Goal: Task Accomplishment & Management: Complete application form

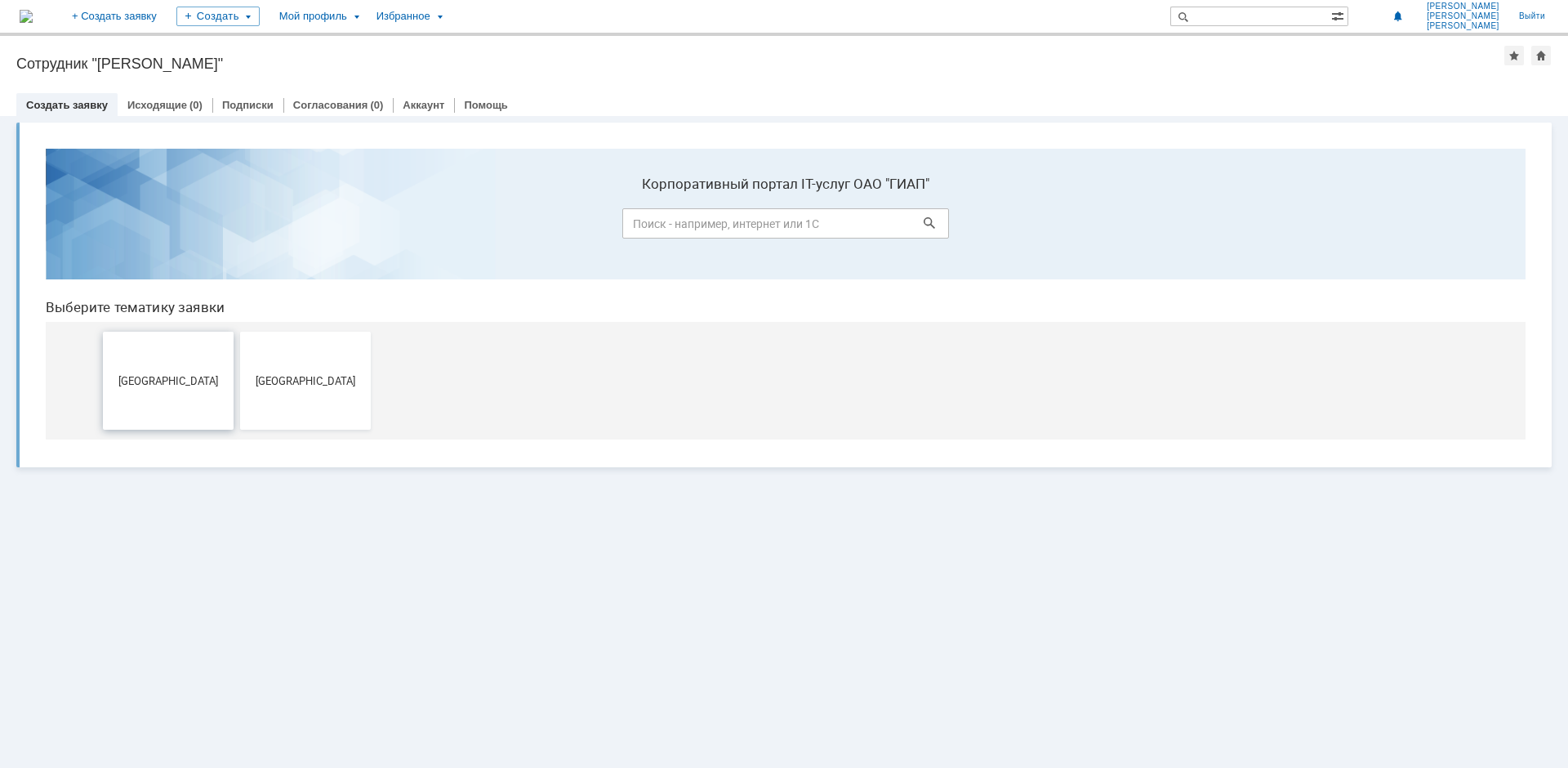
click at [177, 364] on button "[GEOGRAPHIC_DATA]" at bounding box center [168, 381] width 131 height 98
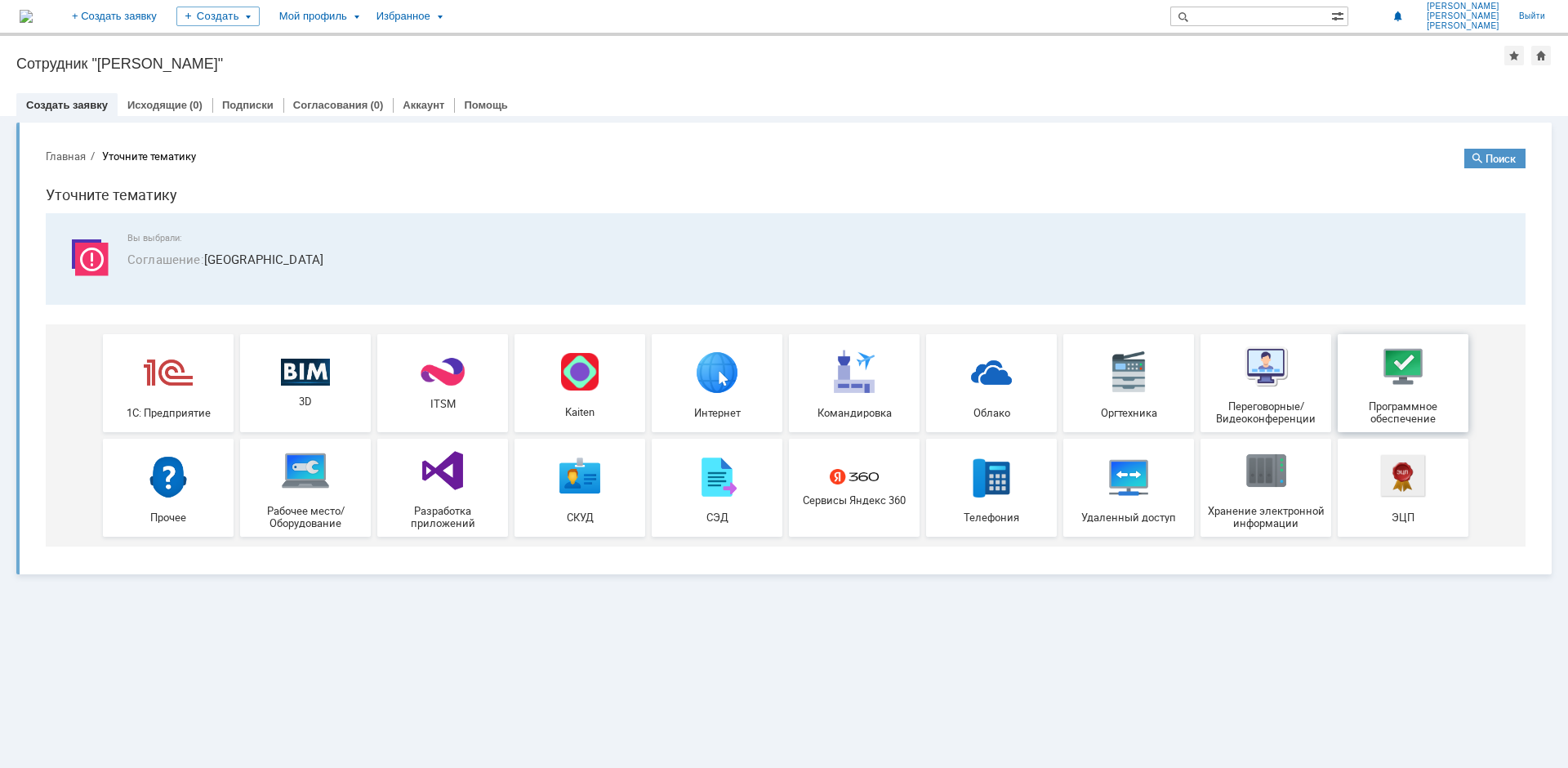
click at [1415, 375] on img at bounding box center [1403, 366] width 49 height 49
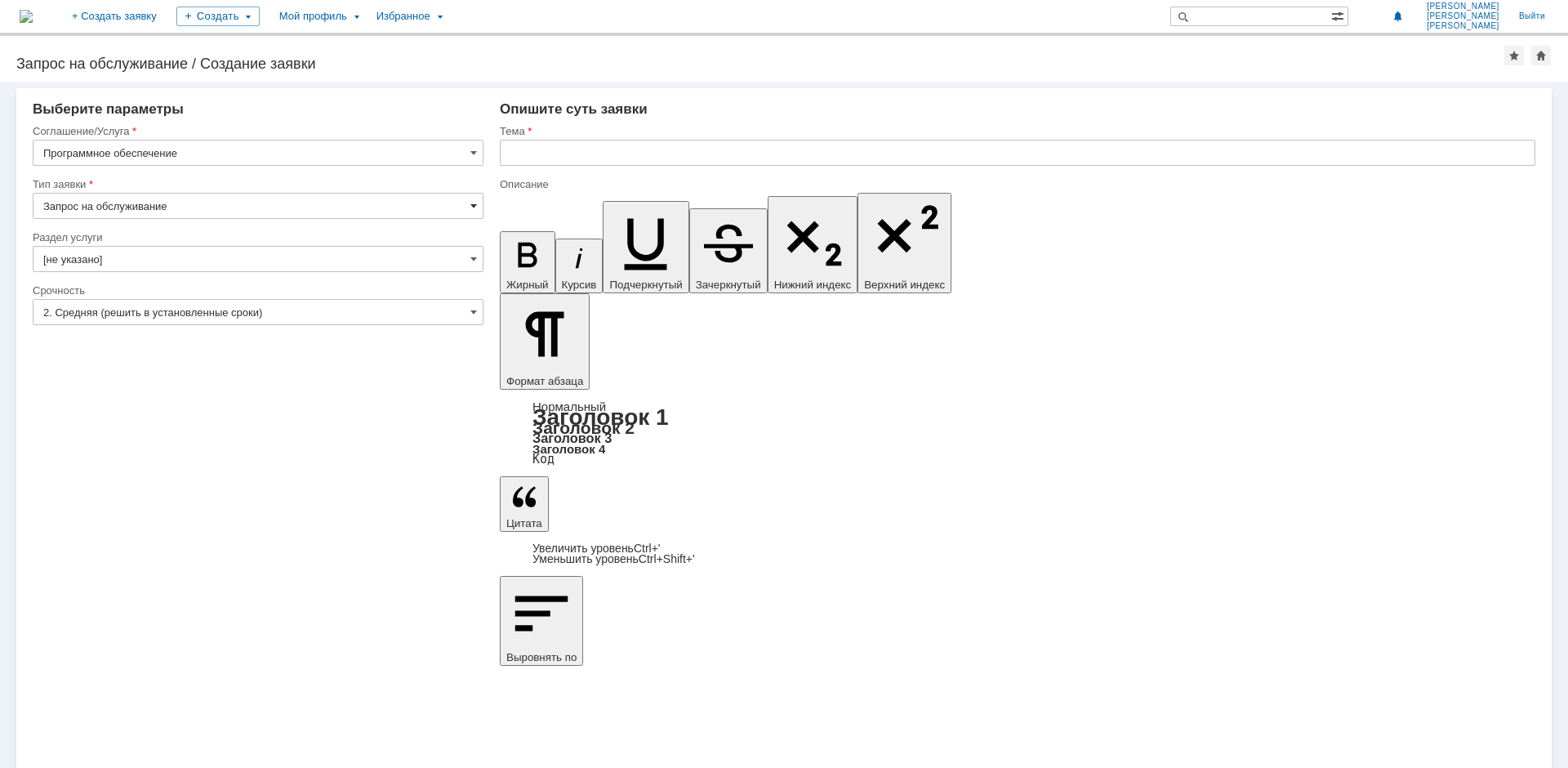
click at [474, 210] on span at bounding box center [474, 205] width 7 height 13
click at [455, 182] on div "Тип заявки" at bounding box center [257, 184] width 448 height 11
type input "Запрос на обслуживание"
click at [477, 264] on span at bounding box center [474, 259] width 7 height 13
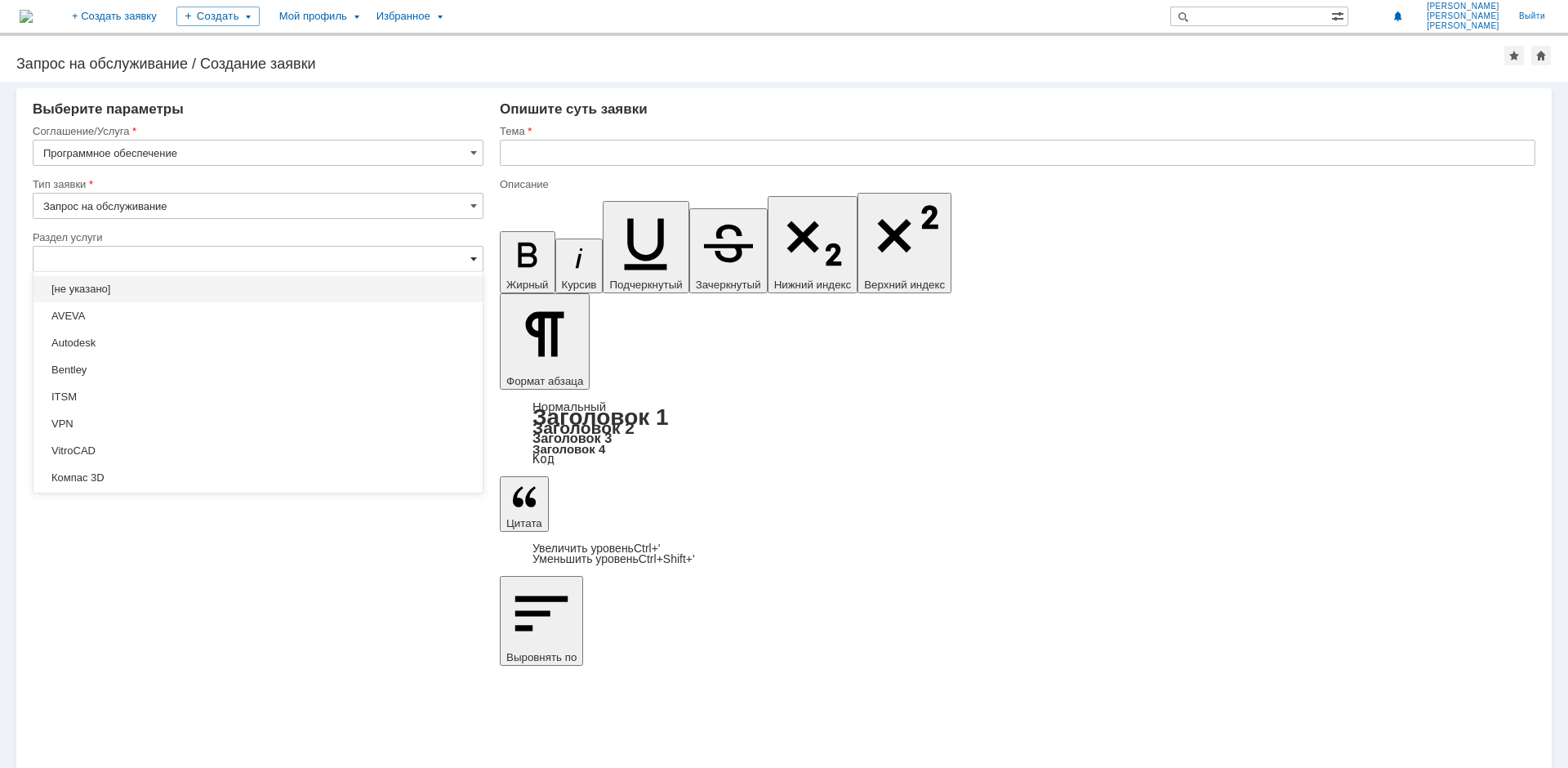
click at [475, 264] on span at bounding box center [474, 259] width 7 height 13
click at [475, 257] on span at bounding box center [474, 259] width 7 height 13
click at [475, 236] on div "Раздел услуги" at bounding box center [257, 237] width 448 height 11
type input "[не указано]"
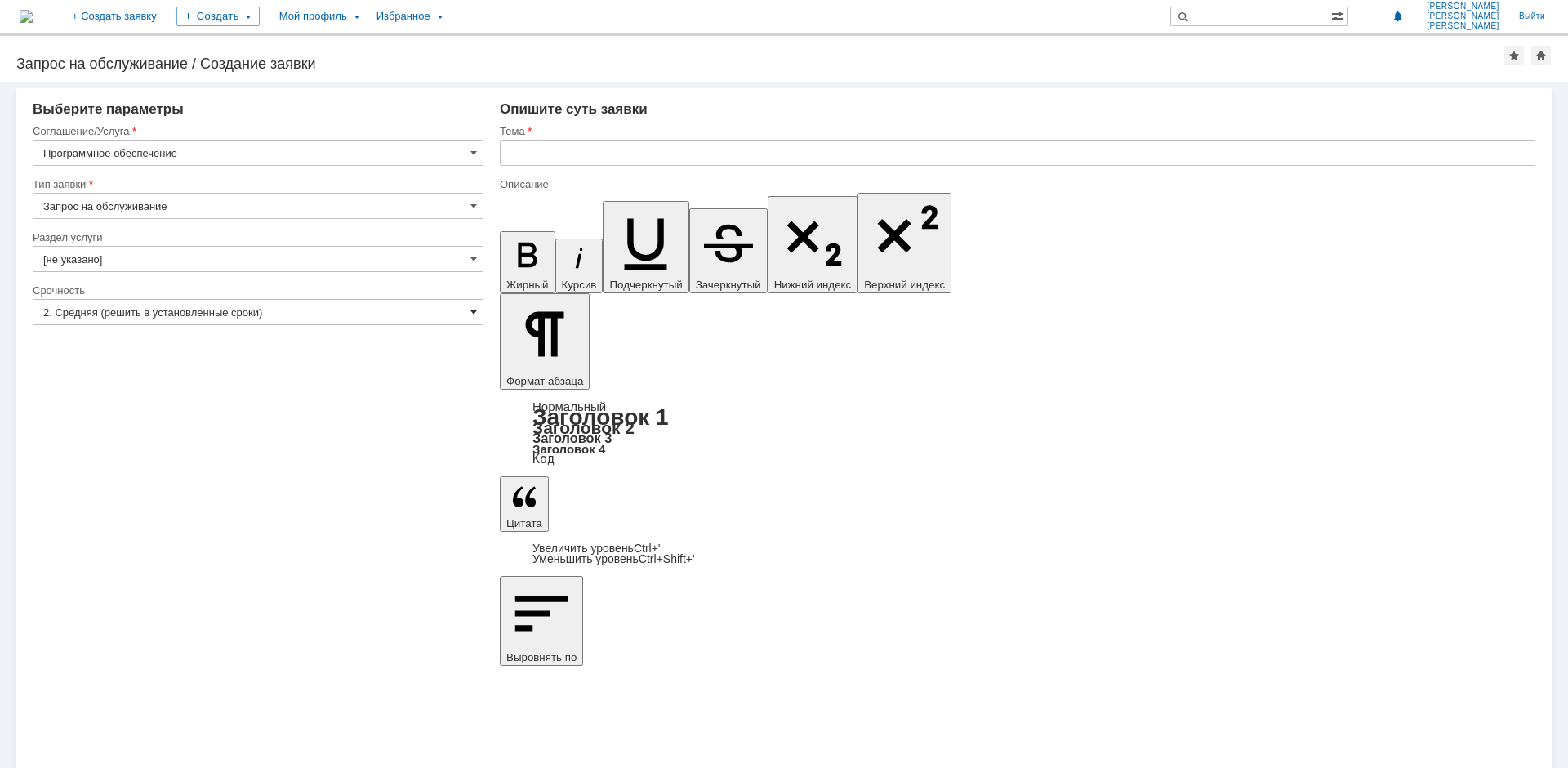
click at [472, 315] on span at bounding box center [474, 312] width 7 height 13
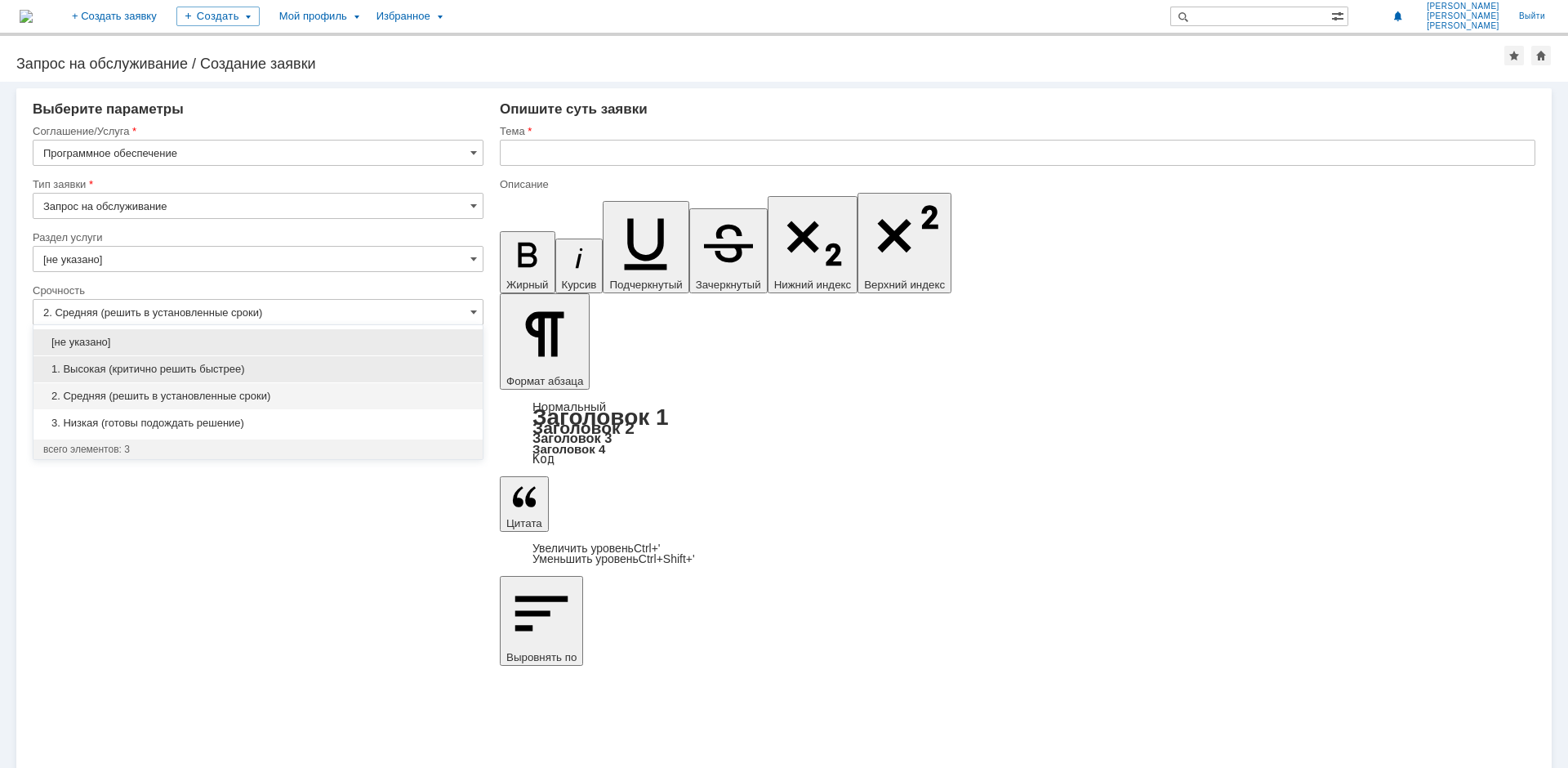
click at [426, 376] on div "1. Высокая (критично решить быстрее)" at bounding box center [258, 369] width 449 height 26
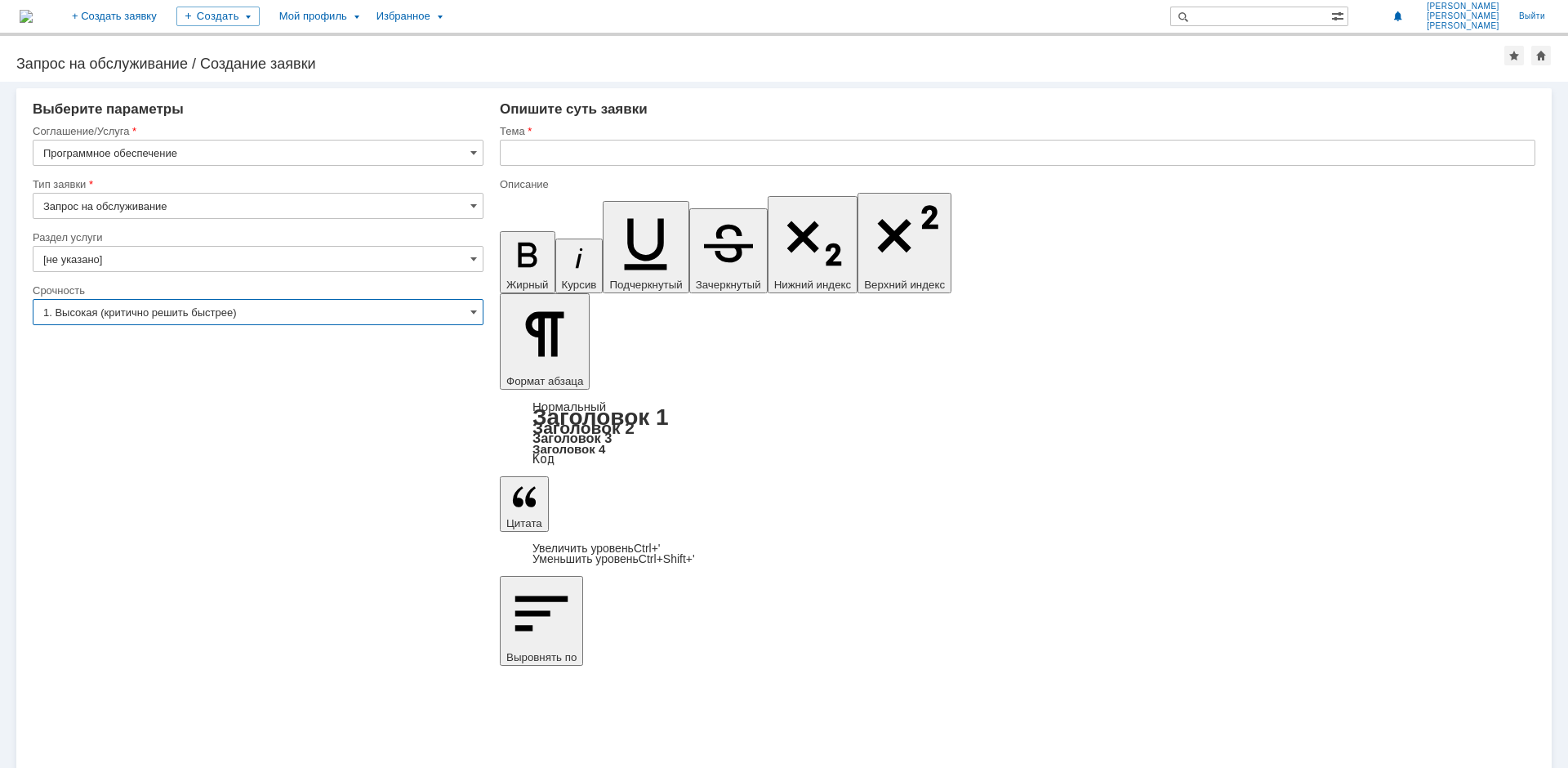
type input "1. Высокая (критично решить быстрее)"
click at [594, 155] on input "text" at bounding box center [1017, 152] width 1036 height 26
type input "Программа для расчета регулирующих клапанов"
click at [471, 255] on span at bounding box center [474, 259] width 7 height 13
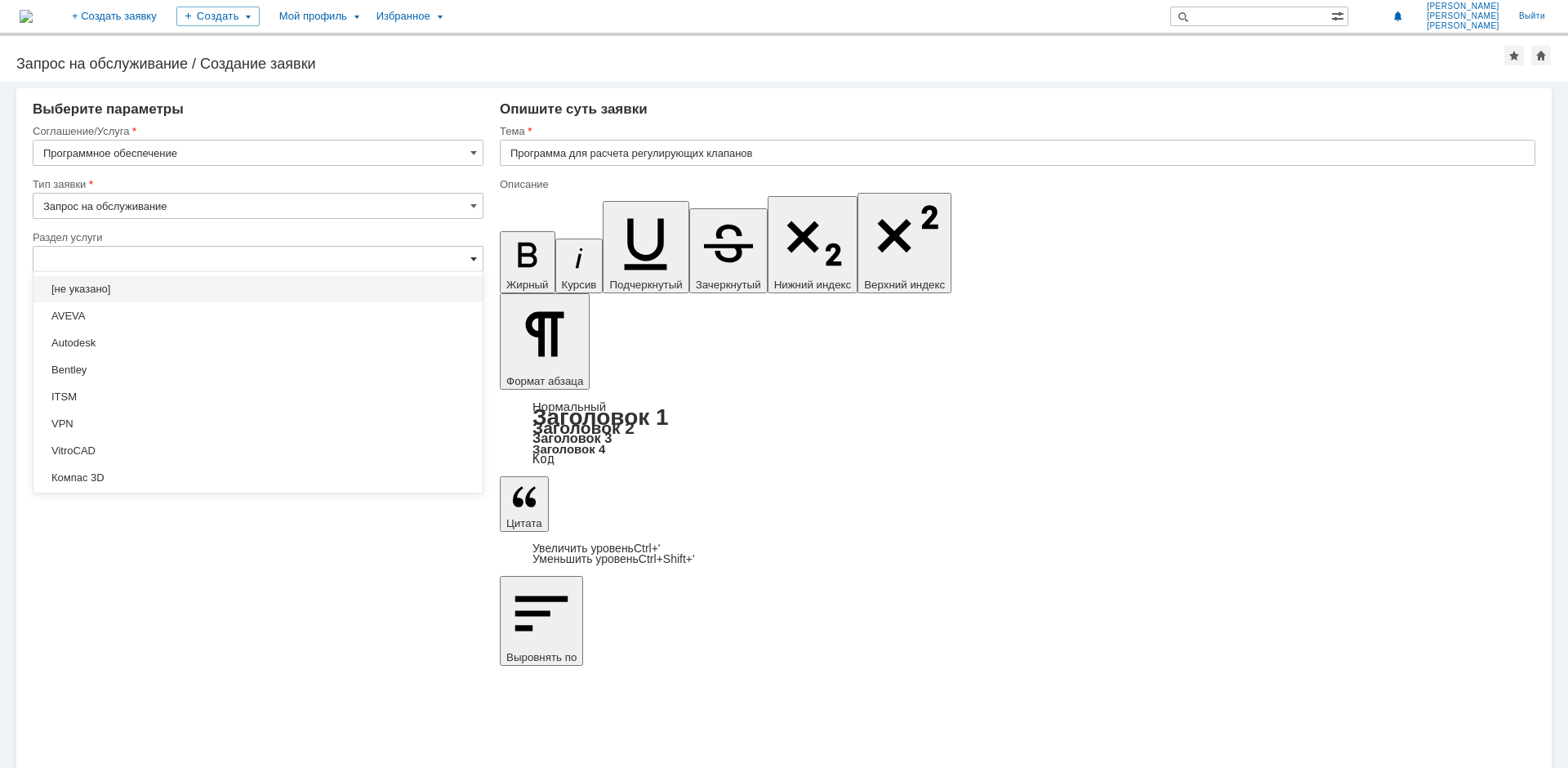
click at [471, 255] on span at bounding box center [474, 259] width 7 height 13
click at [444, 231] on div "Раздел услуги" at bounding box center [258, 238] width 451 height 15
type input "[не указано]"
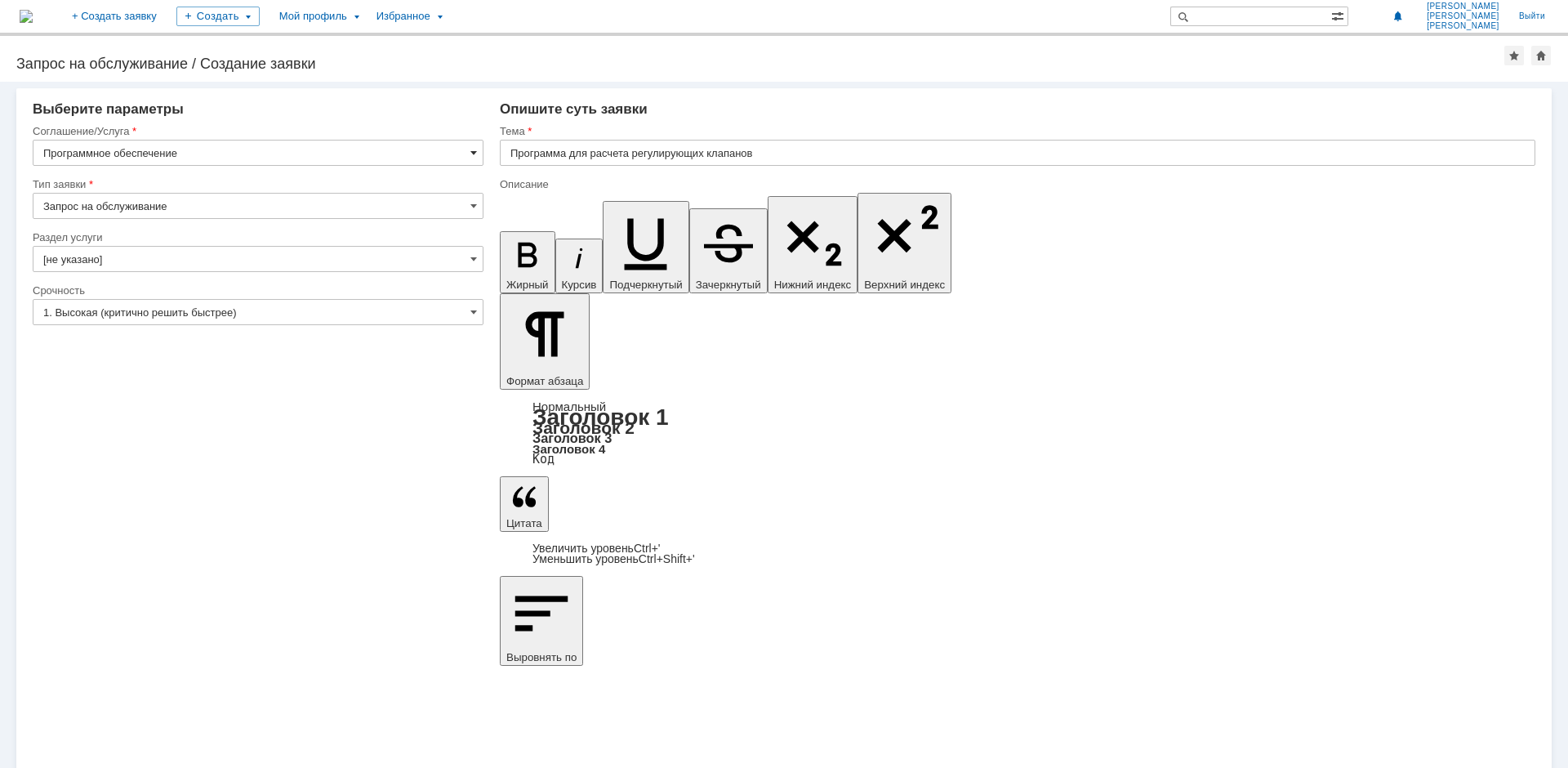
click at [475, 153] on span at bounding box center [474, 152] width 7 height 13
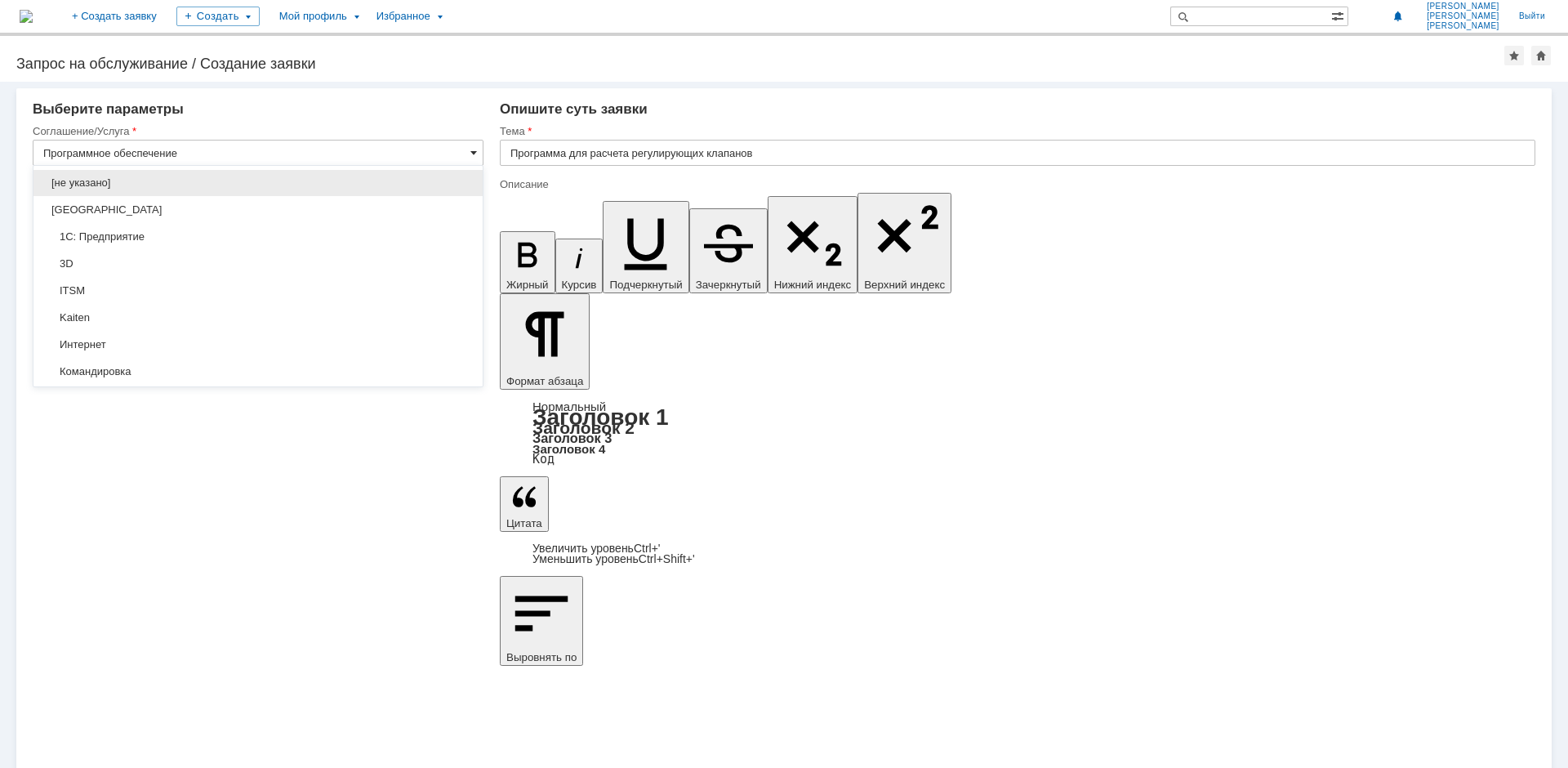
scroll to position [300, 0]
click at [475, 153] on span at bounding box center [474, 152] width 7 height 13
click at [459, 123] on div "Выберите параметры Соглашение/Услуга Программное обеспечение Тип заявки Запрос …" at bounding box center [258, 166] width 451 height 129
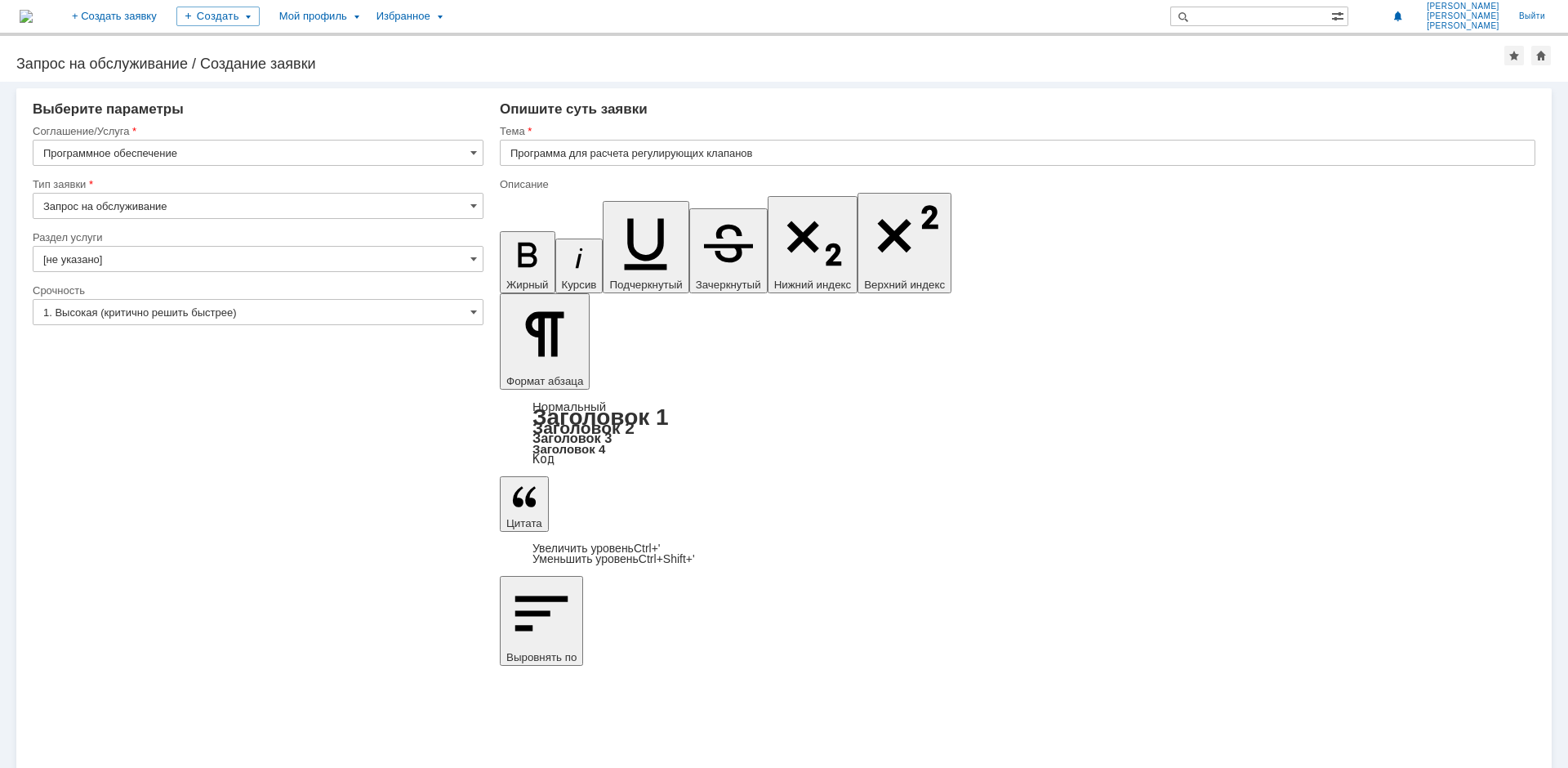
type input "Программное обеспечение"
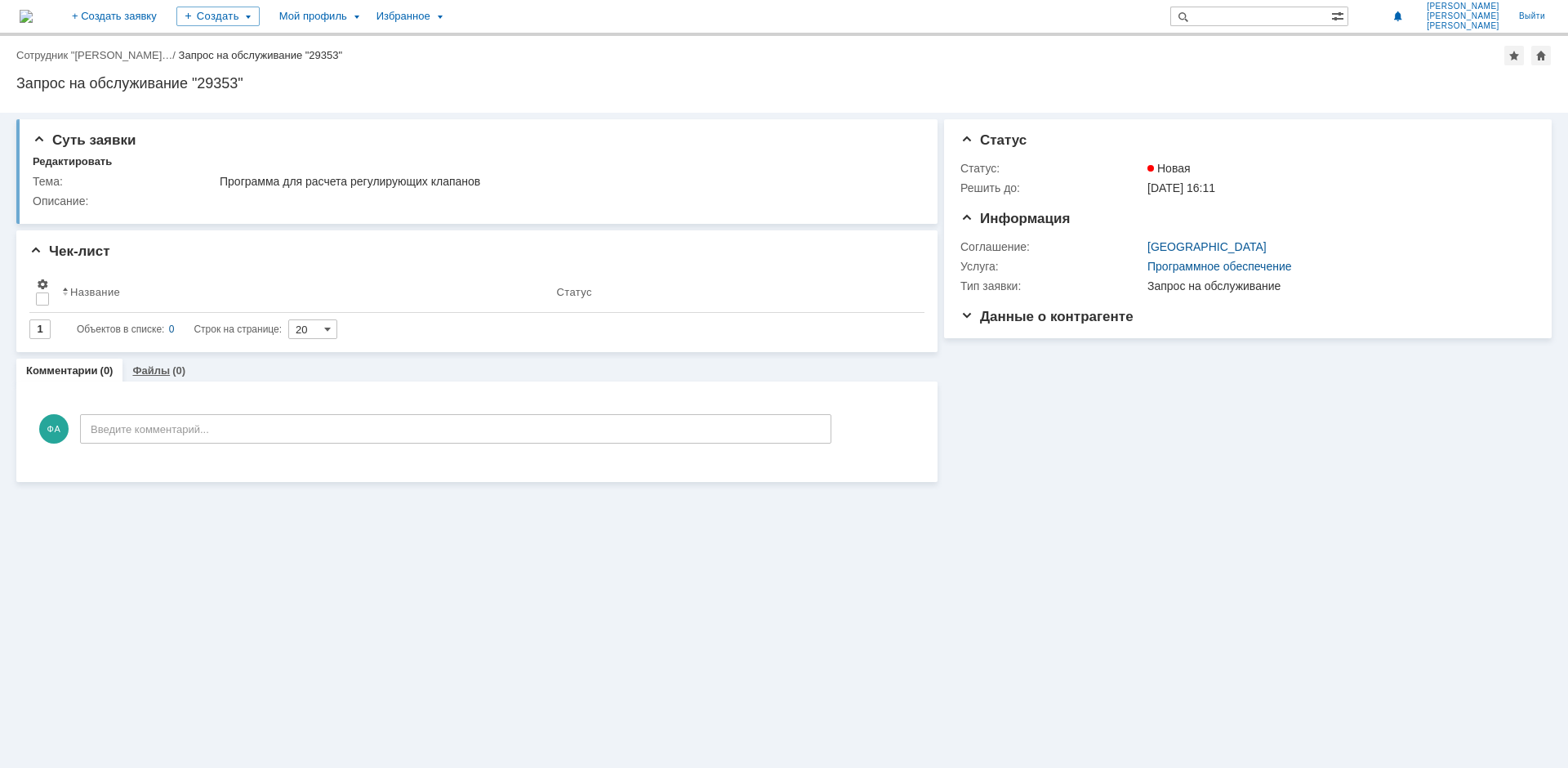
click at [172, 369] on div "(0)" at bounding box center [178, 370] width 13 height 13
click at [85, 368] on link "Комментарии" at bounding box center [62, 370] width 72 height 13
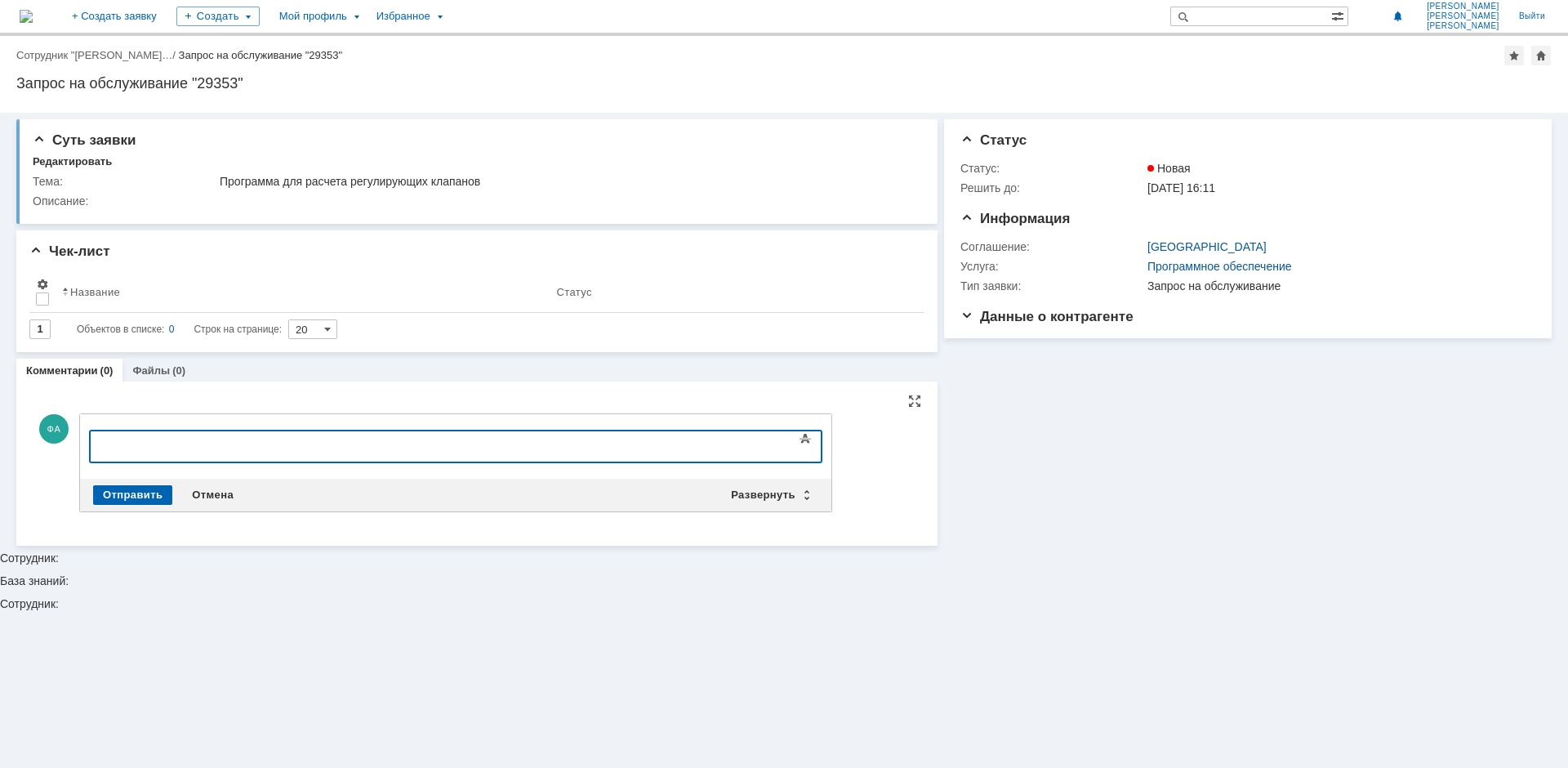
click at [227, 442] on div at bounding box center [223, 444] width 232 height 13
click at [318, 449] on div "Файл с программой находится на моем ПК" at bounding box center [223, 444] width 232 height 13
click at [339, 441] on div "Файл с программой находится на моем служебном ПК" at bounding box center [223, 451] width 232 height 26
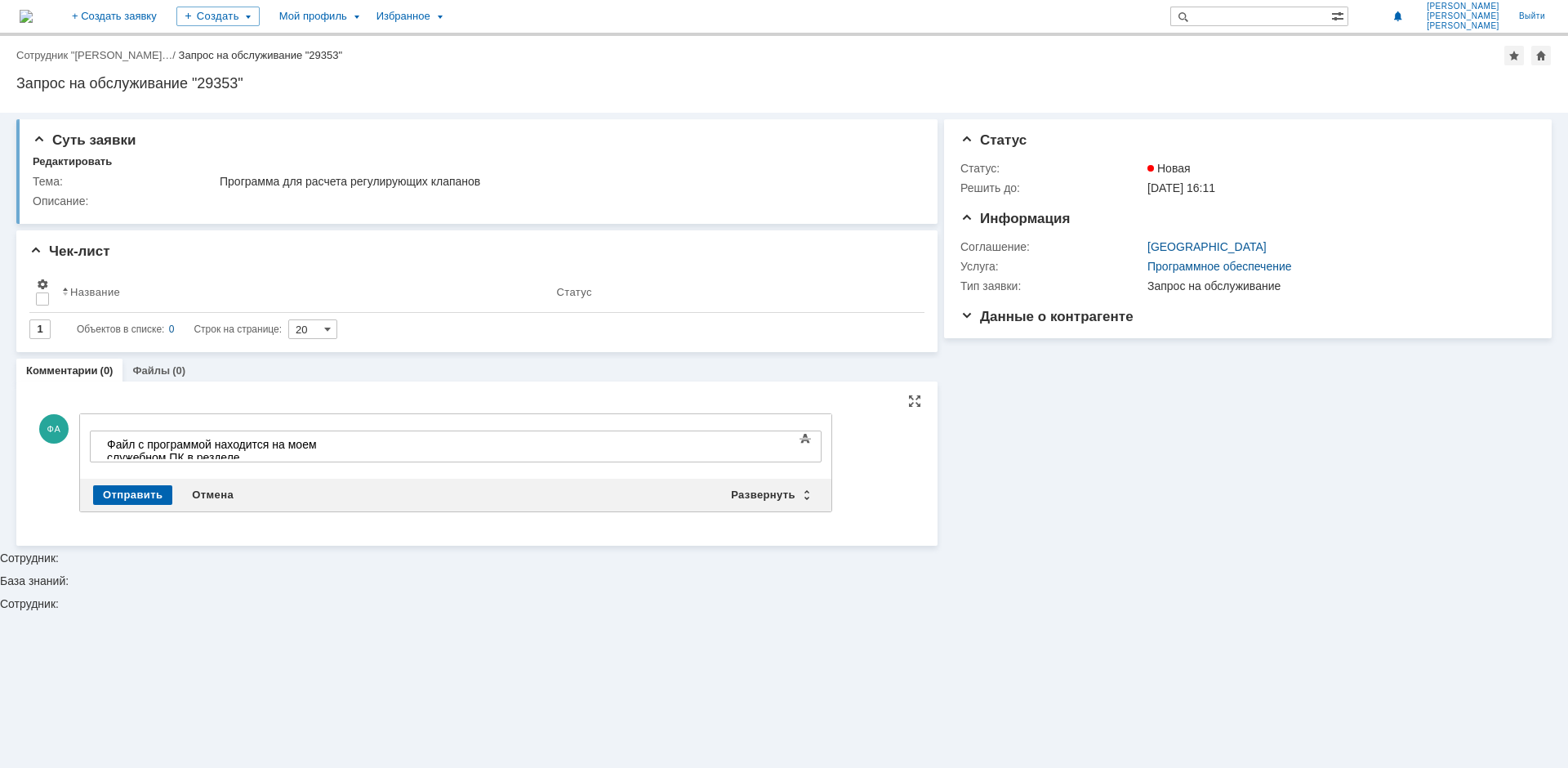
click at [339, 447] on div "Файл с программой находится на моем служебном ПК в резделе" at bounding box center [223, 451] width 232 height 26
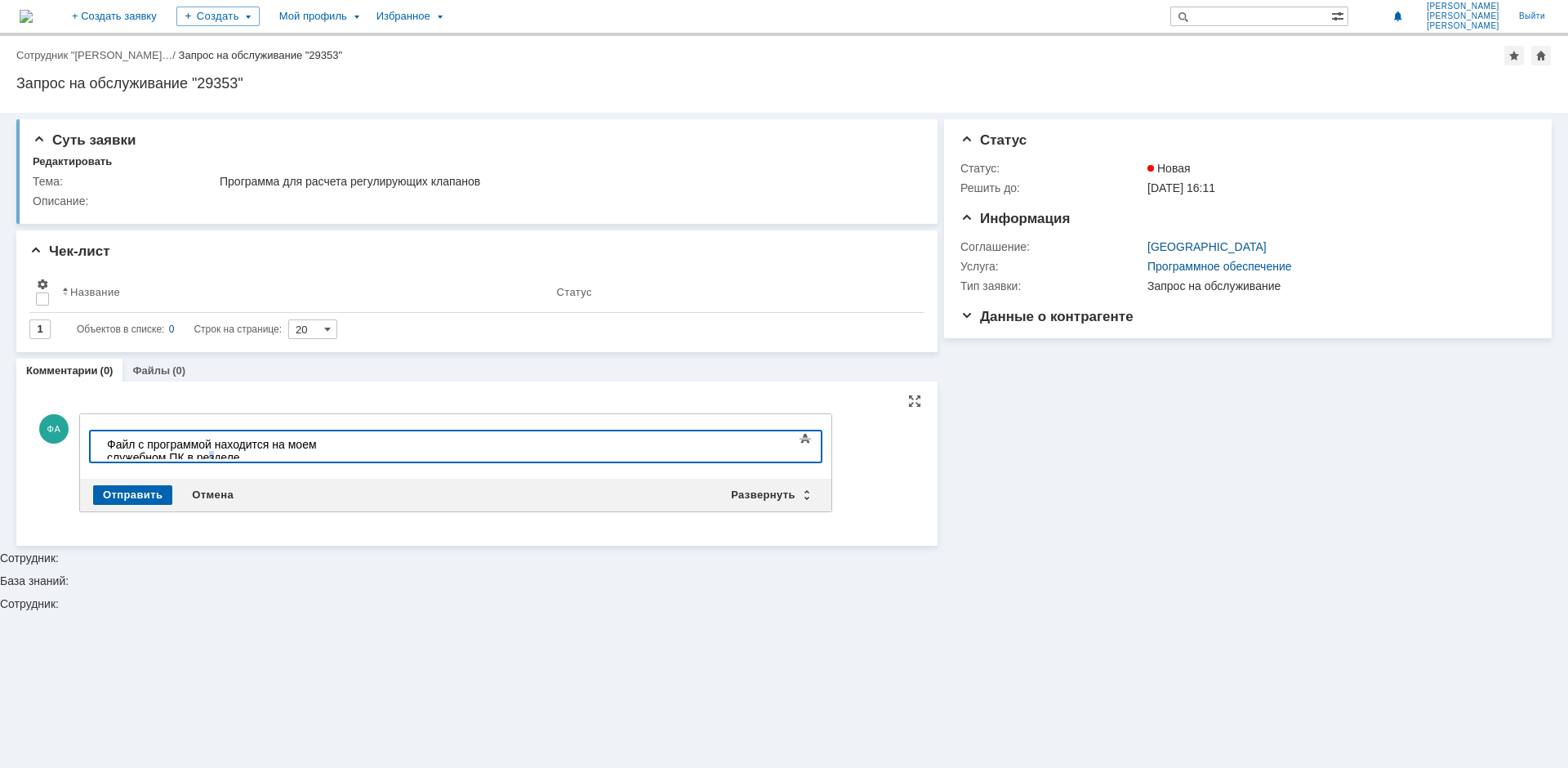
click at [339, 445] on div "Файл с программой находится на моем служебном ПК в резделе" at bounding box center [223, 451] width 232 height 26
drag, startPoint x: 453, startPoint y: 445, endPoint x: 408, endPoint y: 449, distance: 45.2
click at [339, 449] on div "Файл с программой находится на моем служебном ПК в резделе" at bounding box center [223, 451] width 232 height 26
drag, startPoint x: 450, startPoint y: 444, endPoint x: 412, endPoint y: 446, distance: 38.1
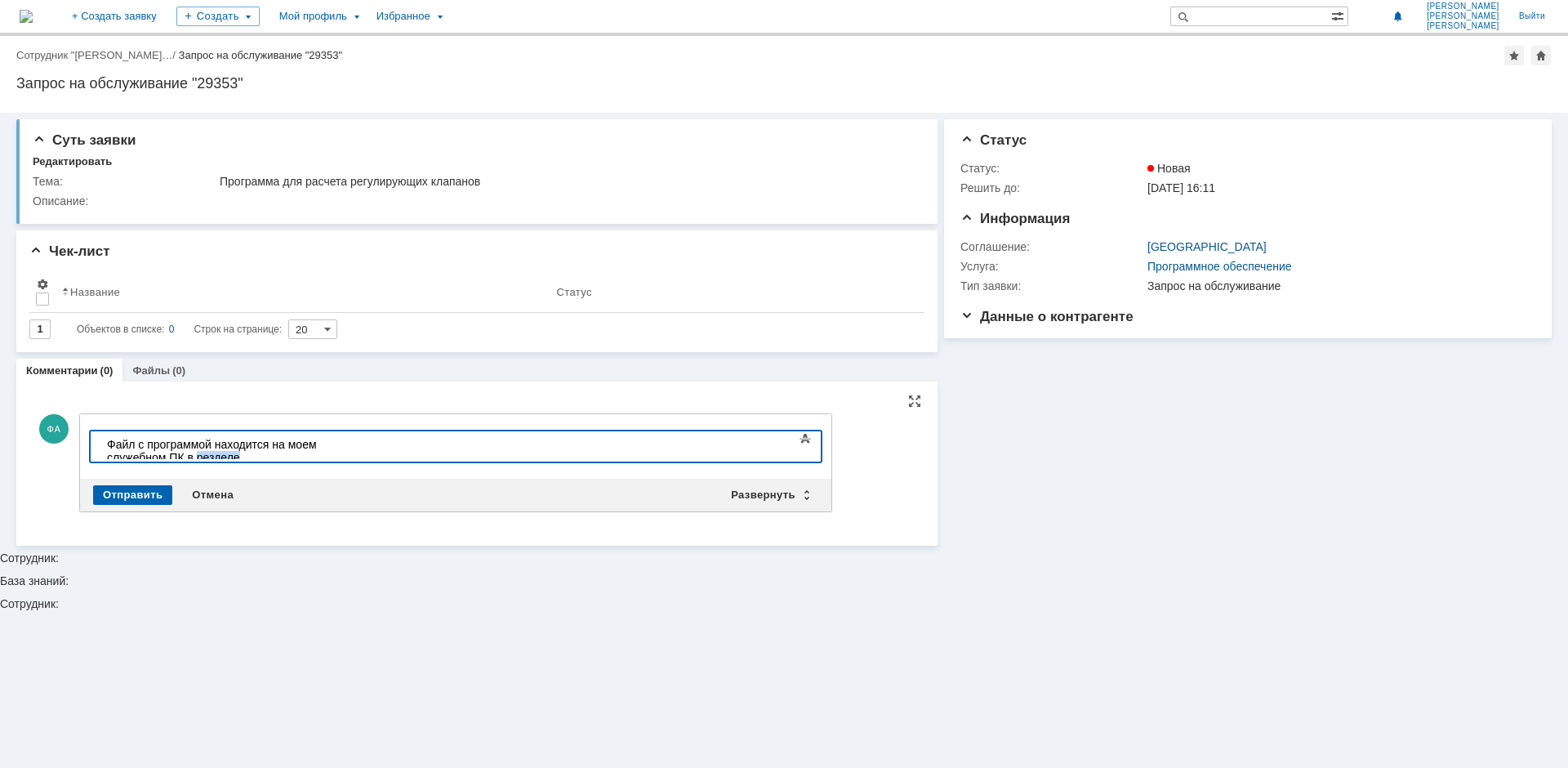
click at [339, 446] on div "Файл с программой находится на моем служебном ПК в резделе" at bounding box center [223, 451] width 232 height 26
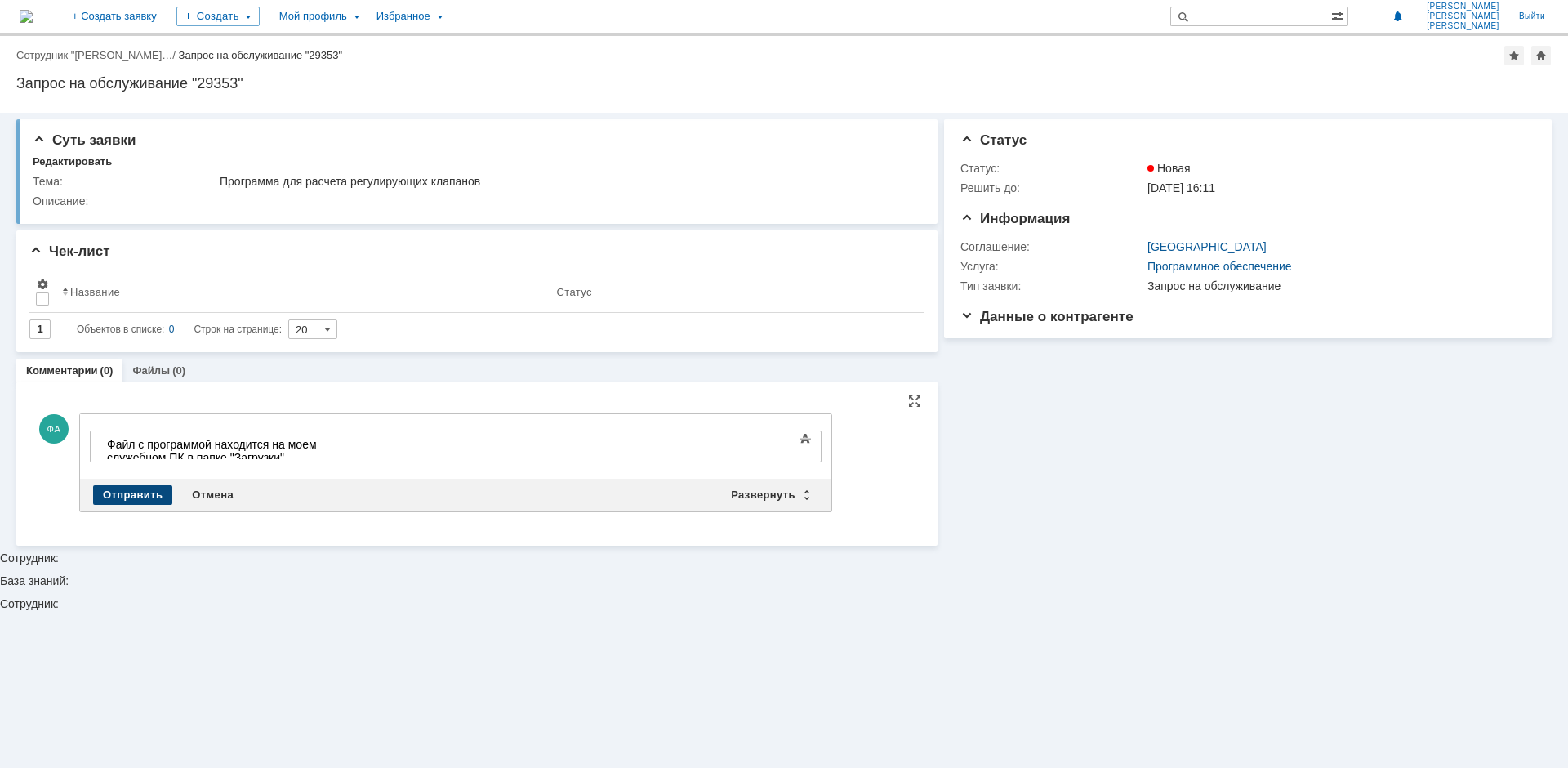
click at [118, 489] on div "Отправить" at bounding box center [133, 495] width 79 height 19
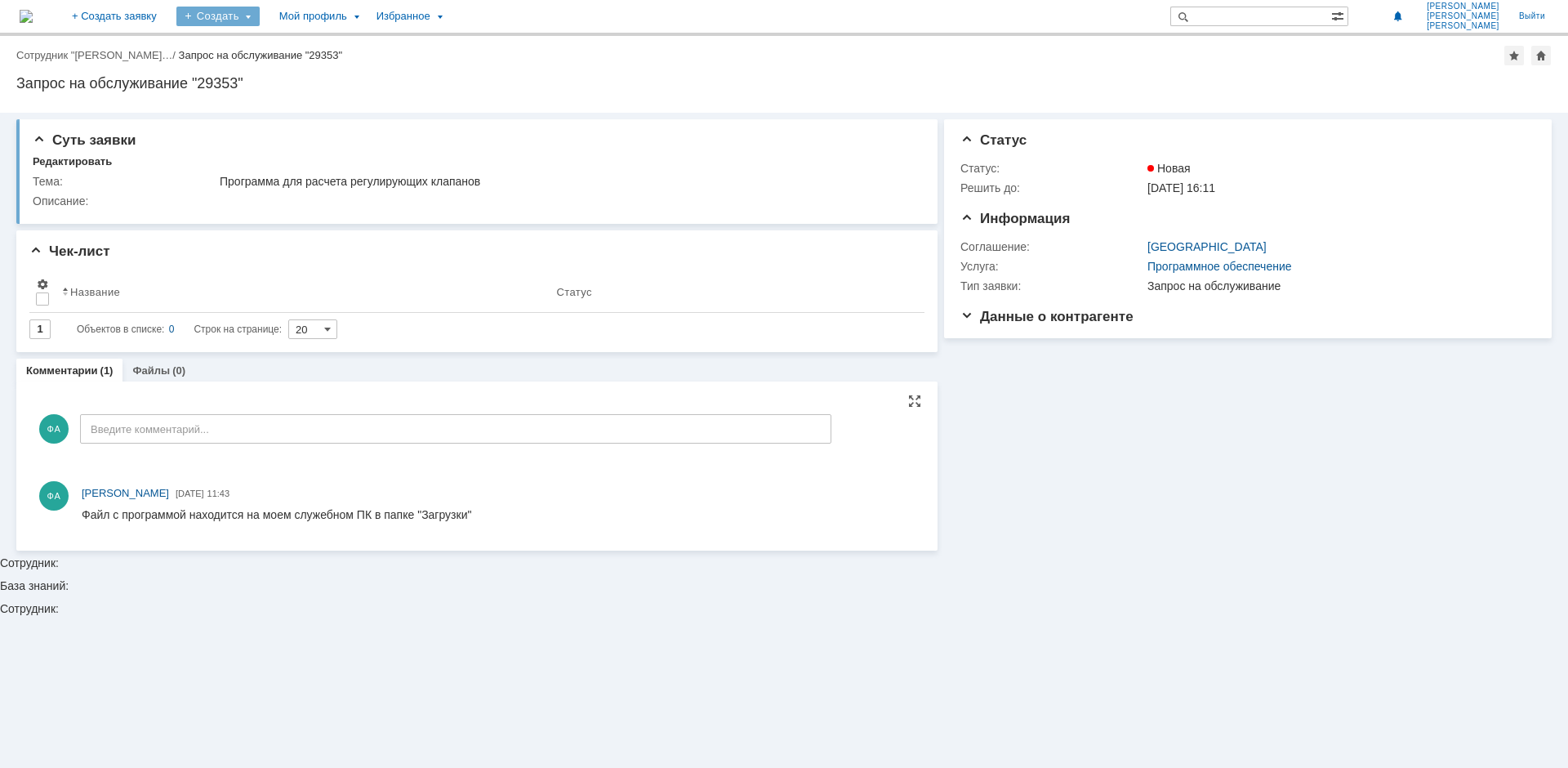
click at [260, 15] on div "Создать" at bounding box center [218, 16] width 84 height 19
click at [432, 69] on div "Назад | Сотрудник "[PERSON_NAME]… / Запрос на обслуживание "29353" Запрос на об…" at bounding box center [784, 74] width 1568 height 77
click at [366, 18] on div "Мой профиль" at bounding box center [317, 16] width 97 height 33
click at [366, 19] on div "Мой профиль" at bounding box center [317, 16] width 97 height 33
click at [357, 96] on div "Назад | Сотрудник "[PERSON_NAME]… / Запрос на обслуживание "29353" Запрос на об…" at bounding box center [784, 74] width 1568 height 77
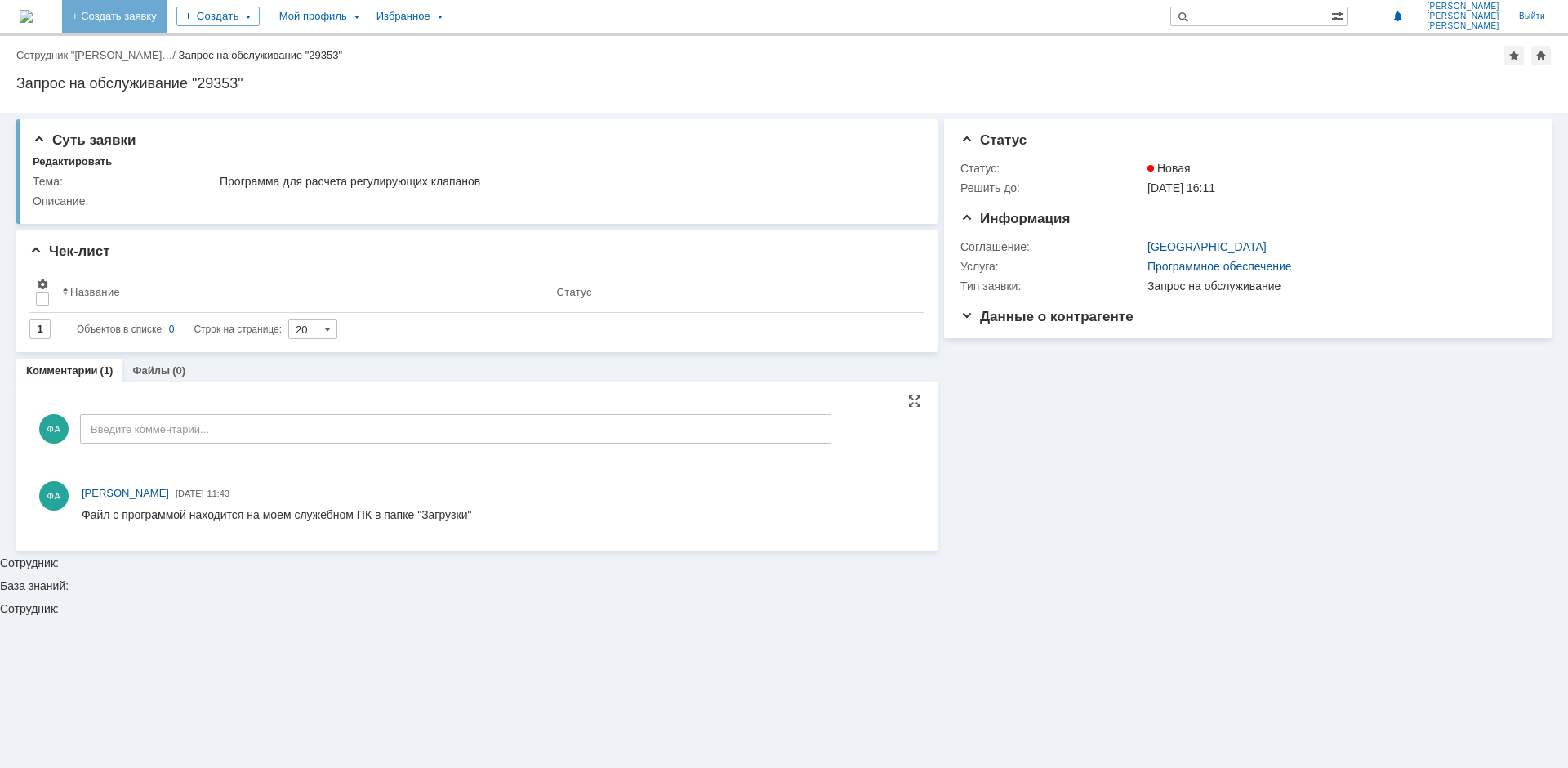
click at [166, 8] on link "+ Создать заявку" at bounding box center [115, 16] width 105 height 33
